Goal: Use online tool/utility: Utilize a website feature to perform a specific function

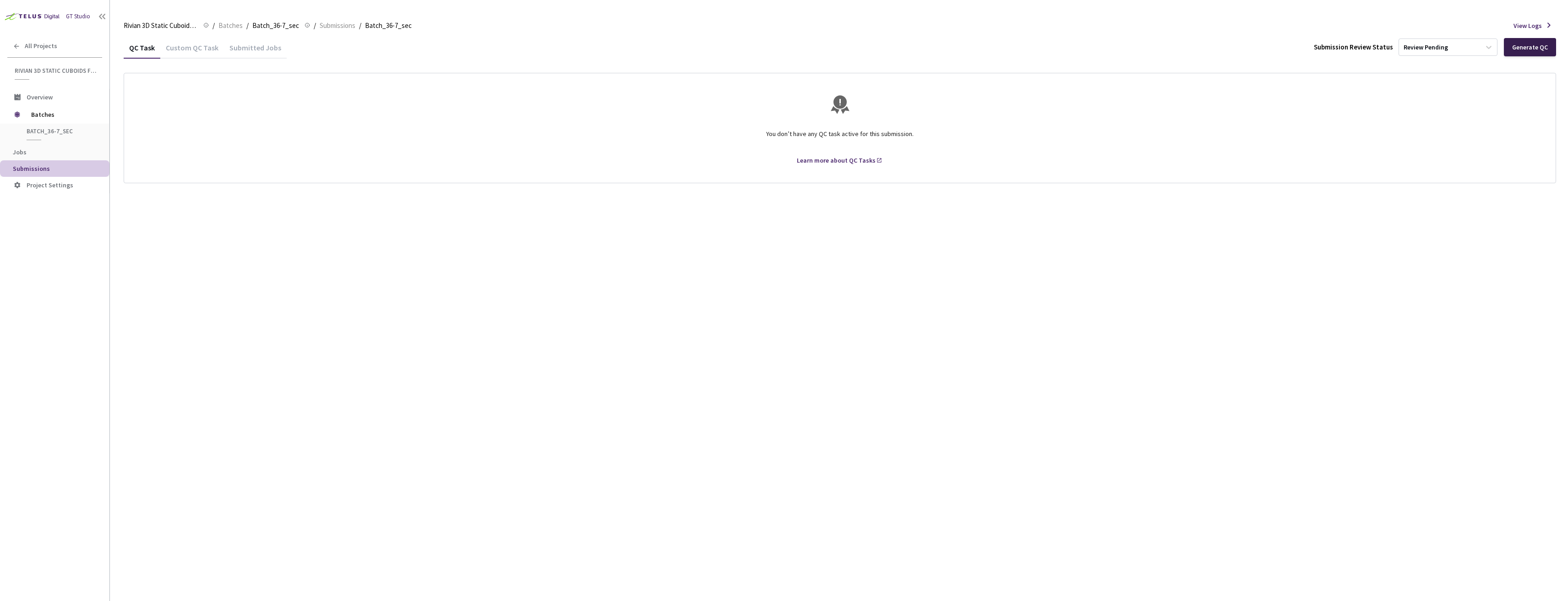
click at [1551, 44] on div "Generate QC" at bounding box center [1530, 47] width 52 height 18
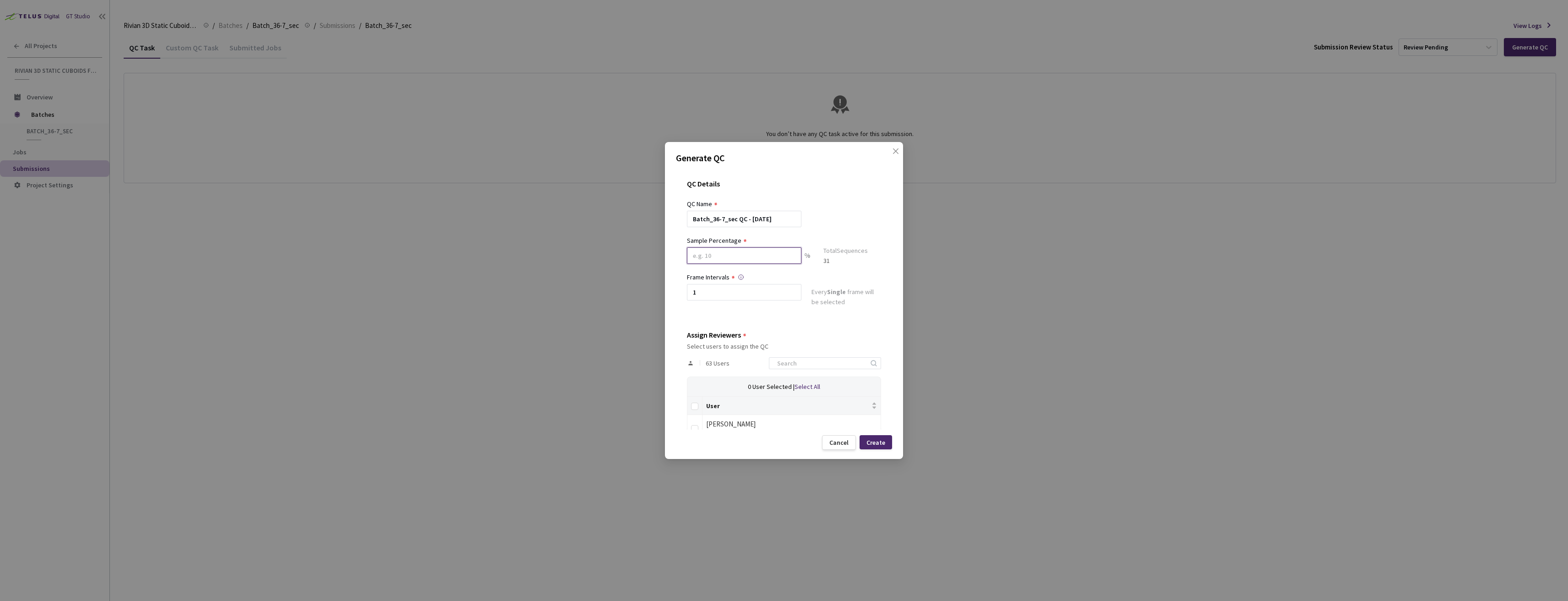
click at [711, 251] on input at bounding box center [744, 255] width 114 height 16
type input "80"
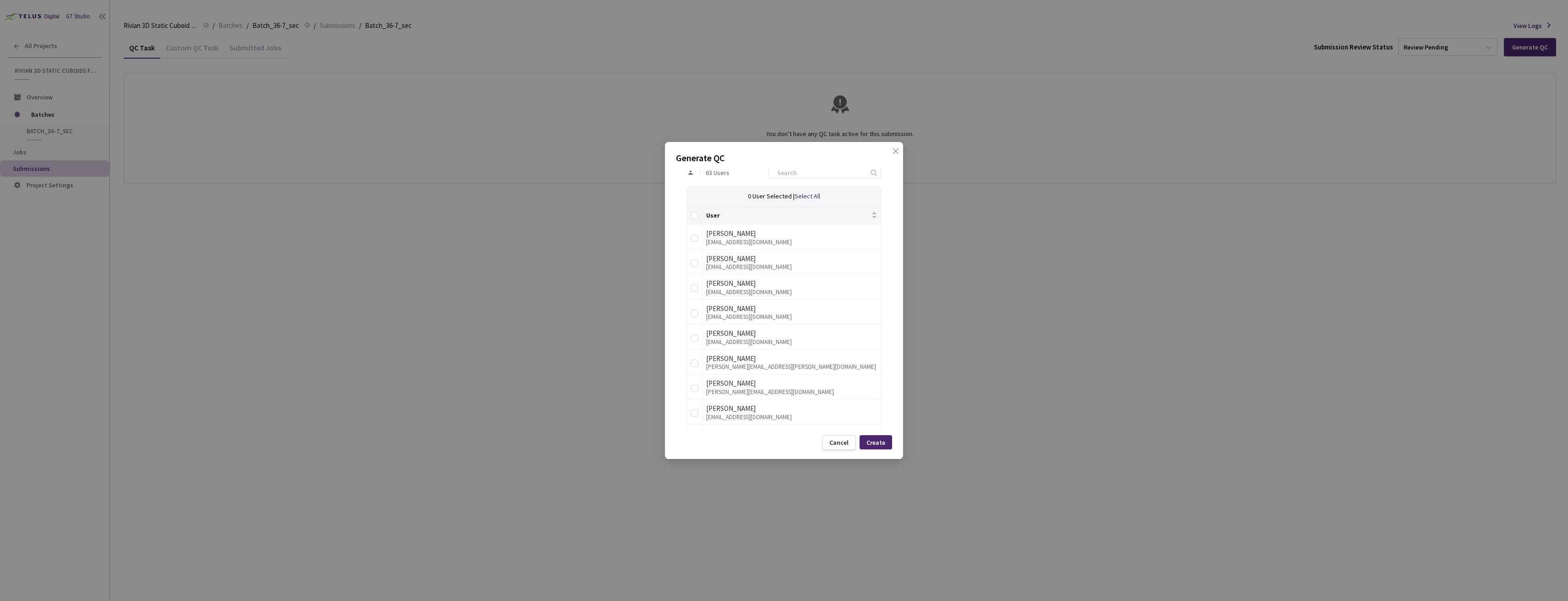
click at [666, 345] on div "Generate QC QC Details QC Name Batch_36-7_sec QC - 17 Sep, 2025 Sample Percenta…" at bounding box center [783, 300] width 238 height 317
click at [696, 262] on input "checkbox" at bounding box center [695, 264] width 7 height 7
checkbox input "true"
click at [736, 351] on div "Nemanja Plazinic" at bounding box center [791, 350] width 171 height 11
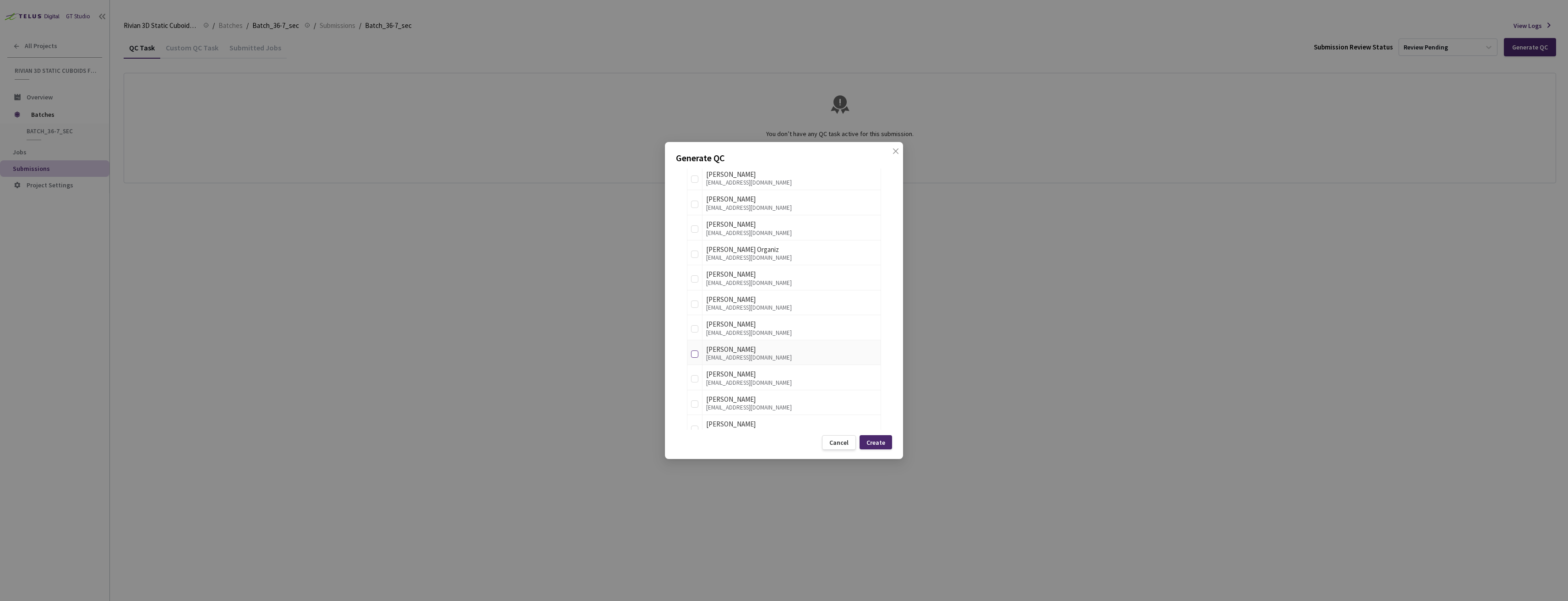
click at [692, 349] on label at bounding box center [695, 353] width 7 height 13
click at [692, 351] on input "checkbox" at bounding box center [695, 354] width 7 height 7
checkbox input "true"
click at [698, 332] on label at bounding box center [695, 327] width 7 height 13
click at [698, 332] on input "checkbox" at bounding box center [695, 329] width 7 height 7
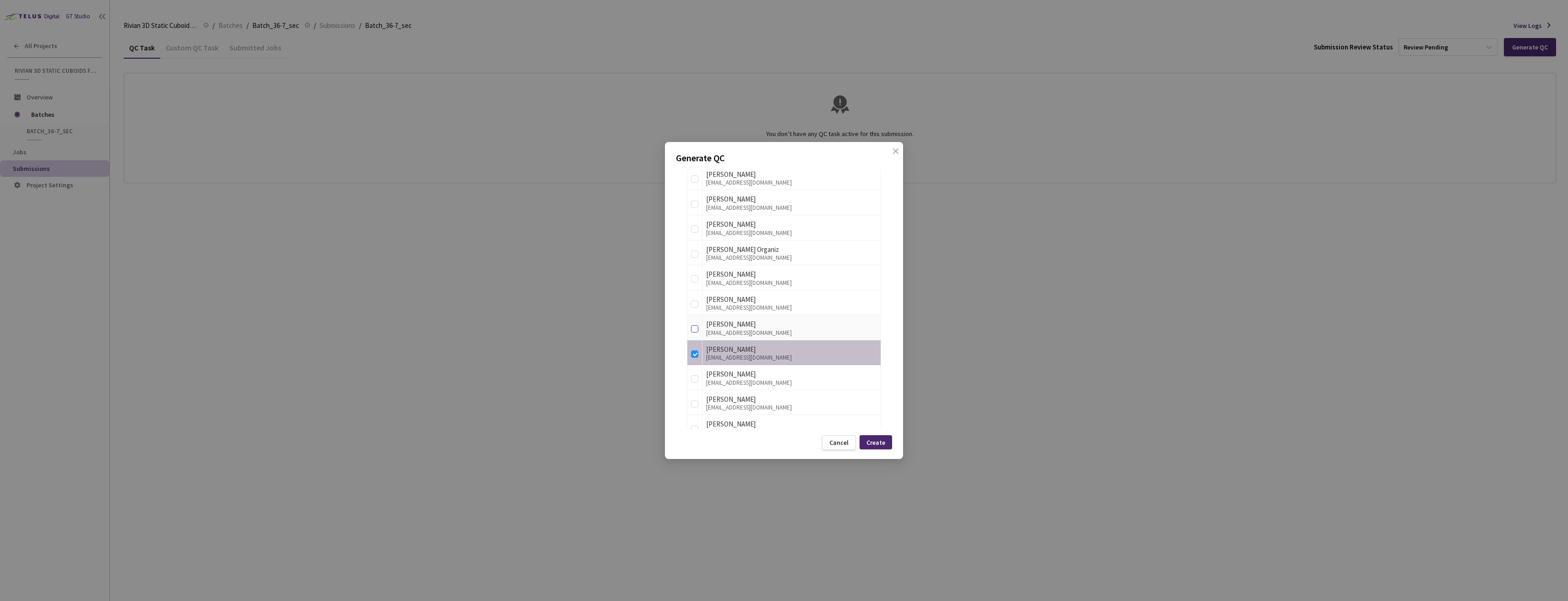
checkbox input "true"
click at [693, 379] on input "checkbox" at bounding box center [695, 379] width 7 height 7
checkbox input "true"
click at [688, 272] on td at bounding box center [695, 270] width 15 height 25
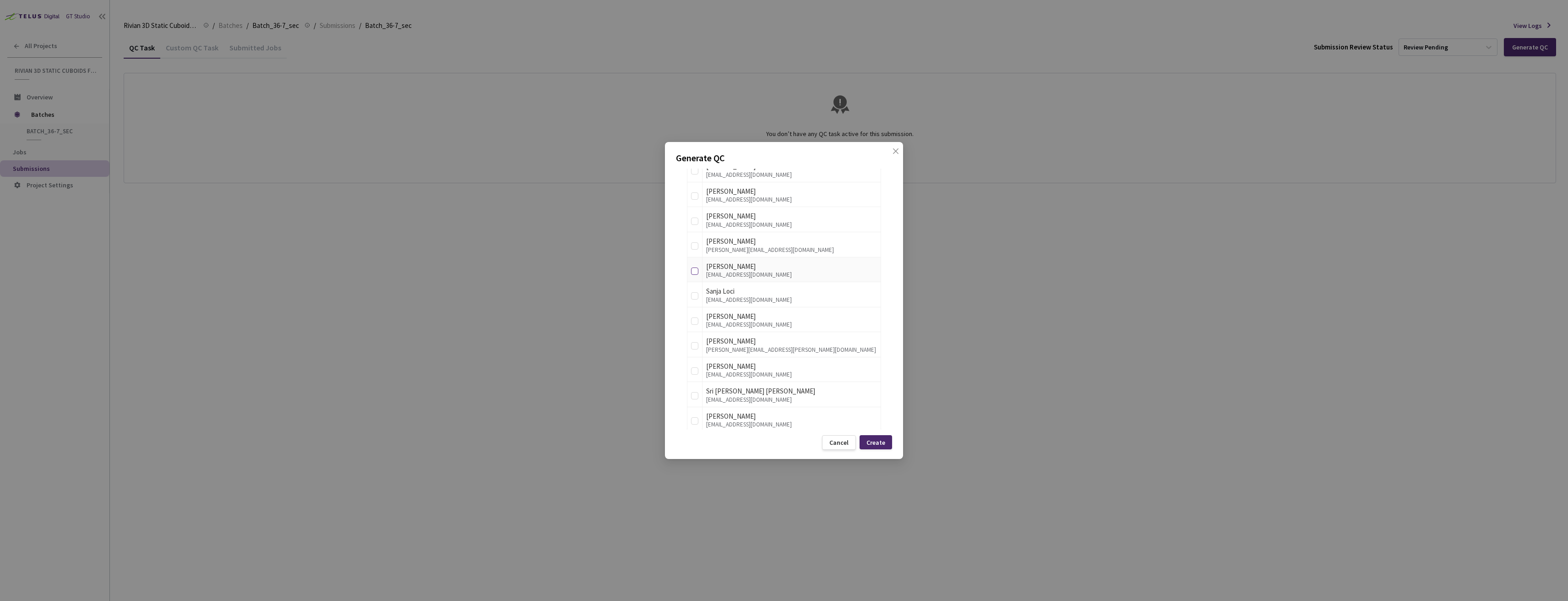
click at [693, 273] on input "checkbox" at bounding box center [695, 271] width 7 height 7
checkbox input "true"
click at [882, 439] on div "Create" at bounding box center [875, 443] width 19 height 7
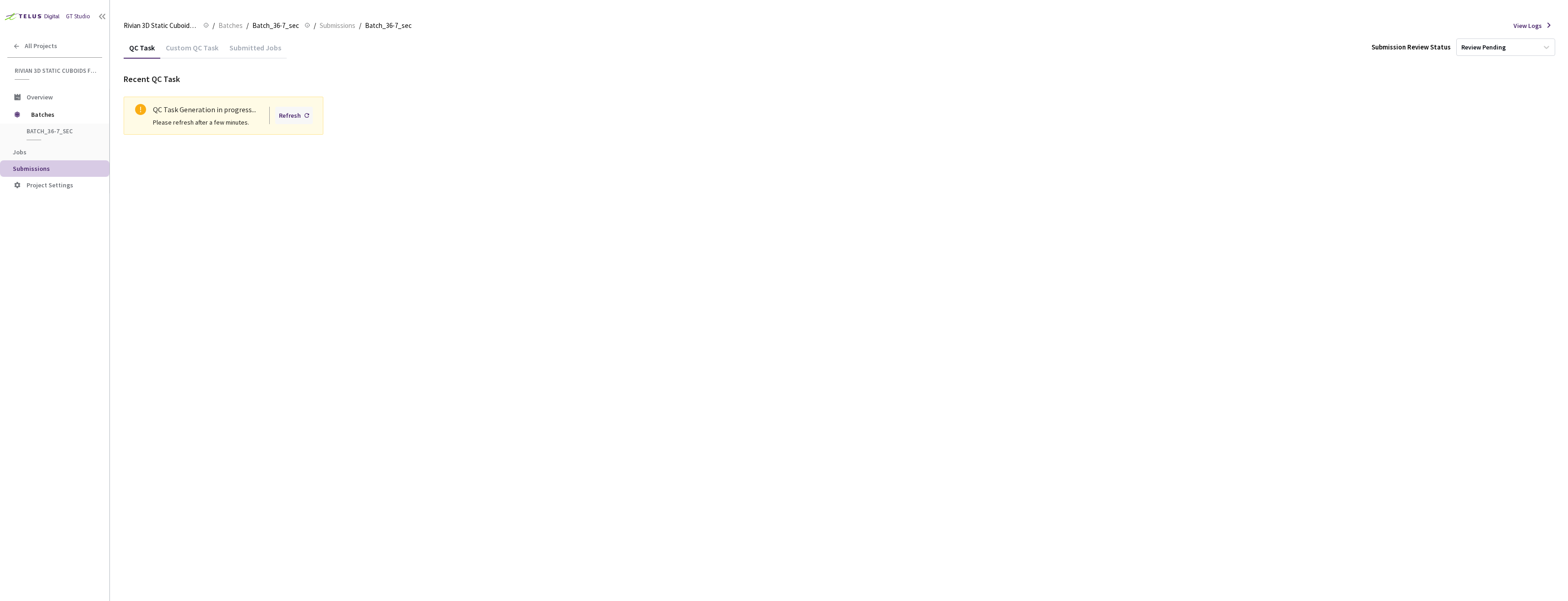
click at [290, 115] on div "Refresh" at bounding box center [290, 115] width 22 height 10
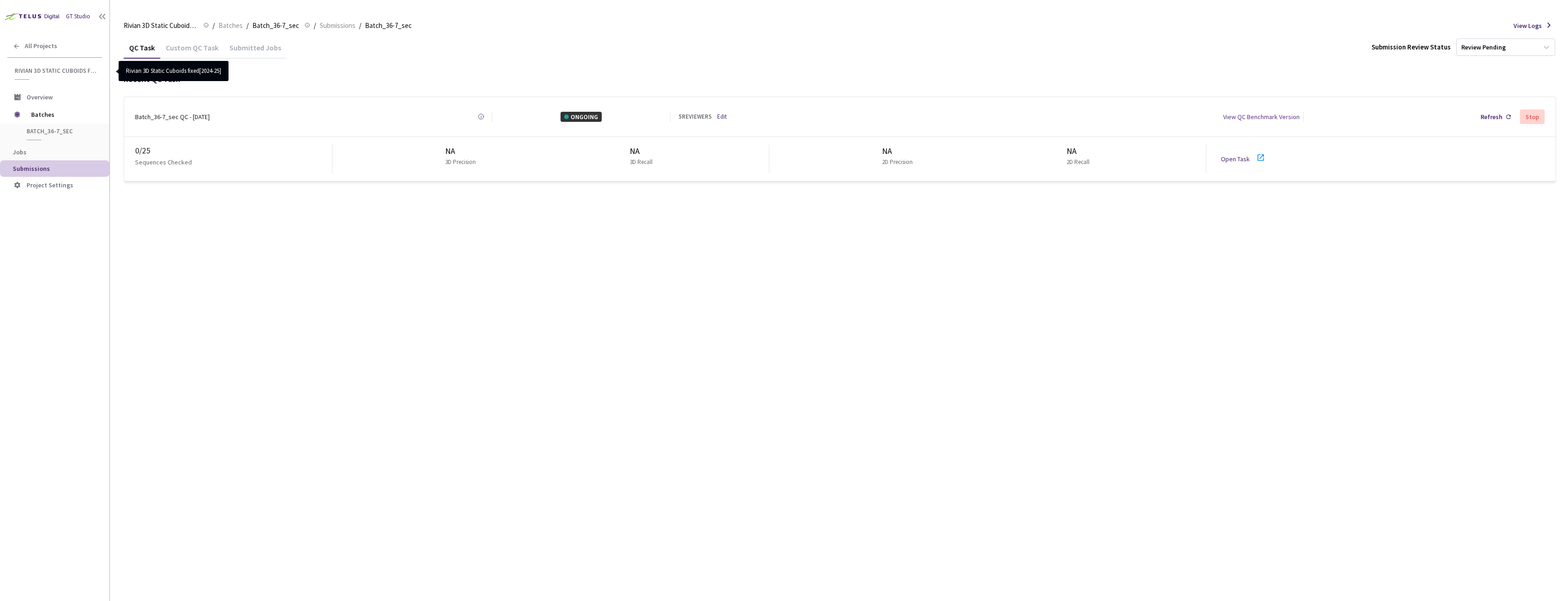
click at [535, 227] on div "QC Task Custom QC Task Submitted Jobs Submission Review Status Review Pending R…" at bounding box center [839, 318] width 1432 height 564
click at [1231, 155] on link "Open Task" at bounding box center [1235, 159] width 29 height 9
click at [170, 217] on div "QC Task Custom QC Task Submitted Jobs Submission Review Status Review Pending R…" at bounding box center [839, 318] width 1432 height 564
